Goal: Task Accomplishment & Management: Use online tool/utility

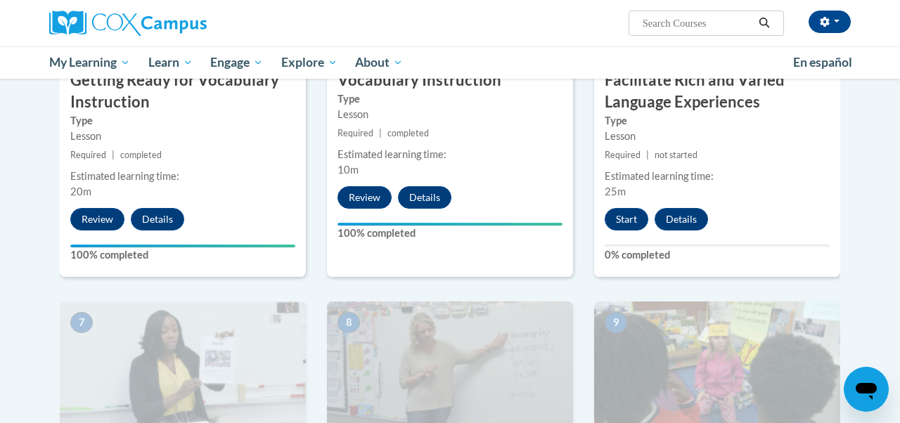
scroll to position [857, 0]
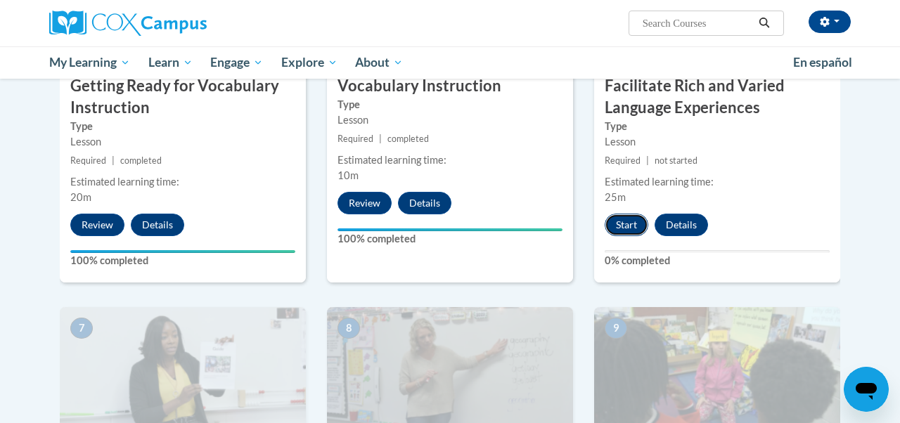
click at [626, 226] on button "Start" at bounding box center [627, 225] width 44 height 23
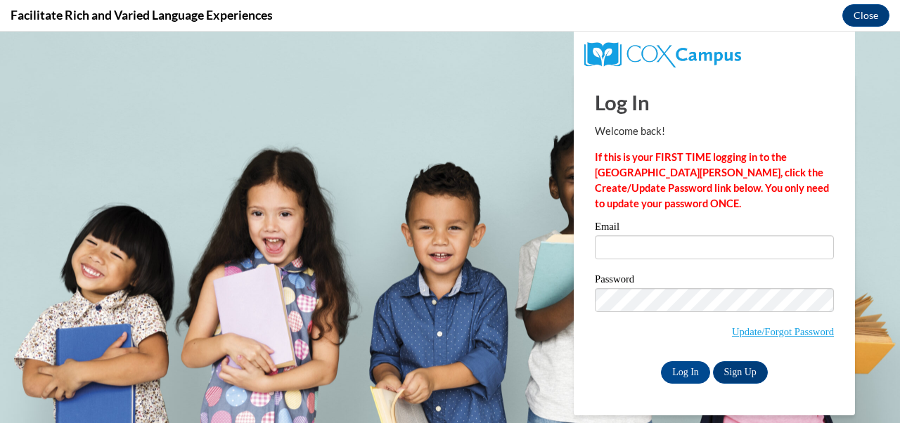
scroll to position [0, 0]
click at [637, 269] on div "Email" at bounding box center [714, 246] width 239 height 49
click at [637, 245] on input "Email" at bounding box center [714, 248] width 239 height 24
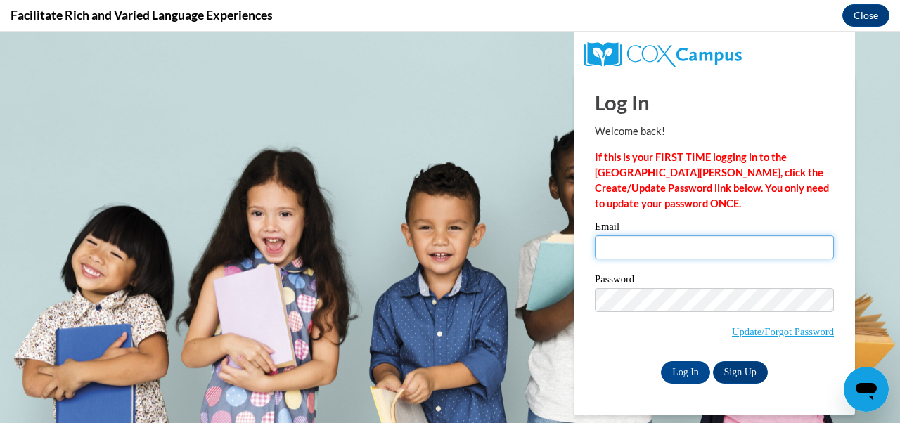
type input "[EMAIL_ADDRESS][DOMAIN_NAME]"
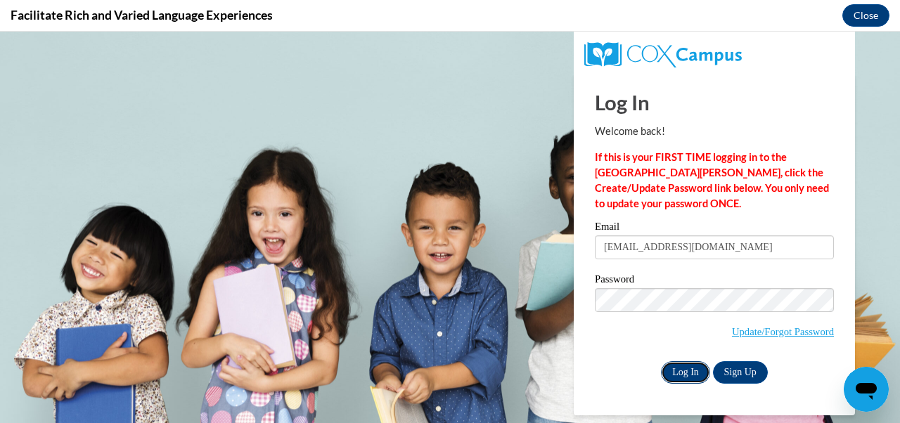
click at [692, 372] on input "Log In" at bounding box center [685, 373] width 49 height 23
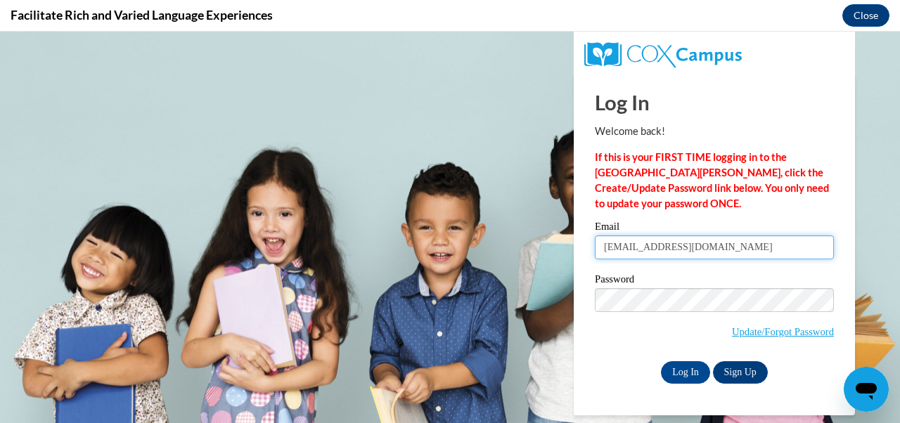
click at [676, 243] on input "[EMAIL_ADDRESS][DOMAIN_NAME]" at bounding box center [714, 248] width 239 height 24
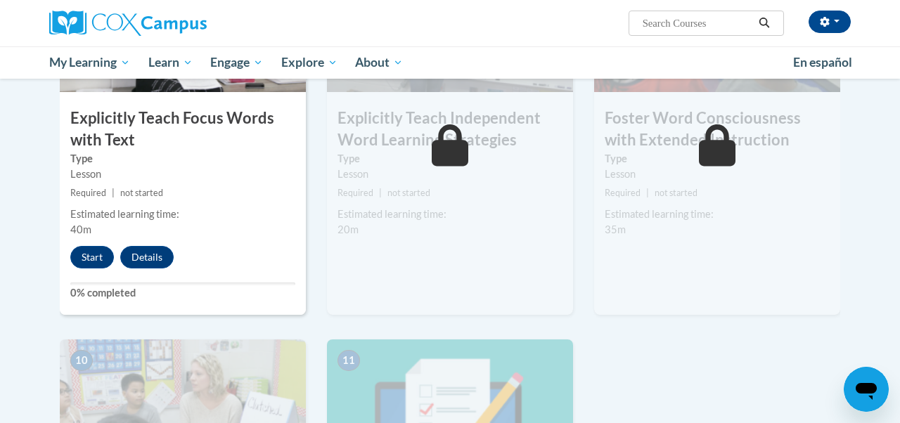
scroll to position [1235, 0]
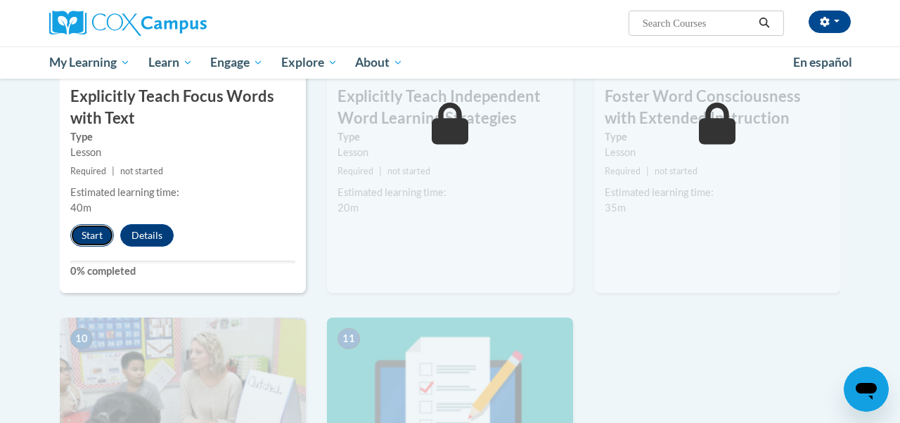
click at [94, 241] on button "Start" at bounding box center [92, 235] width 44 height 23
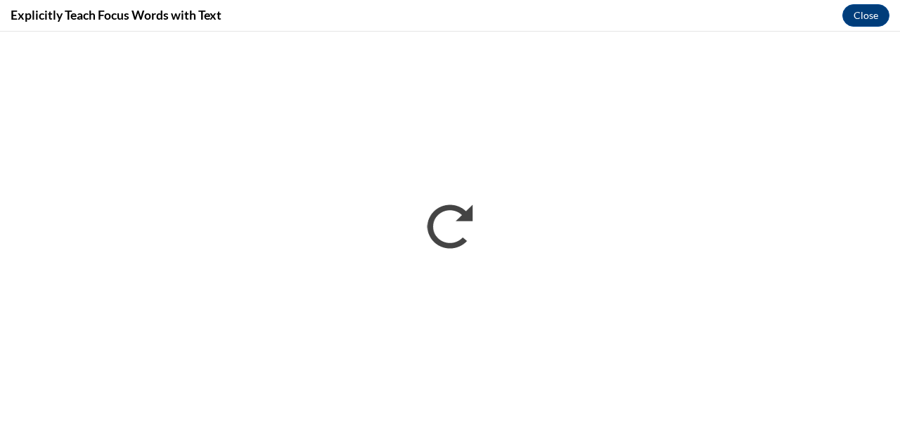
scroll to position [0, 0]
